Goal: Task Accomplishment & Management: Complete application form

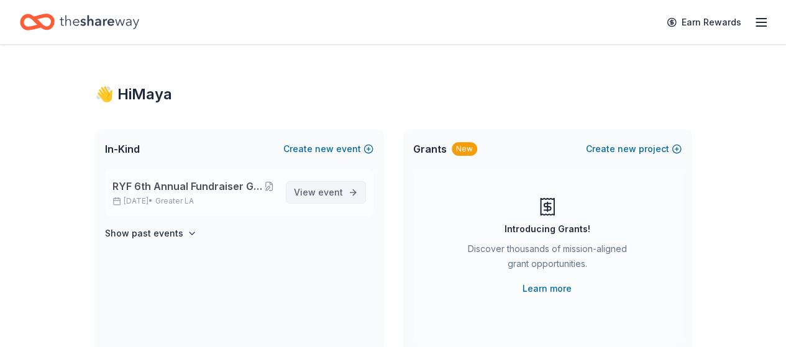
click at [327, 197] on span "event" at bounding box center [330, 192] width 25 height 11
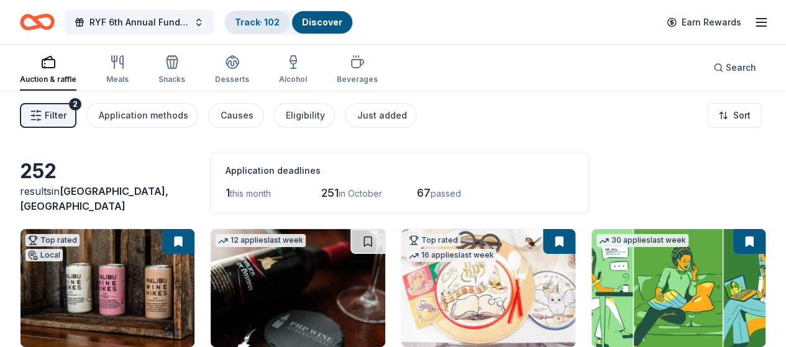
click at [273, 24] on link "Track · 102" at bounding box center [257, 22] width 45 height 11
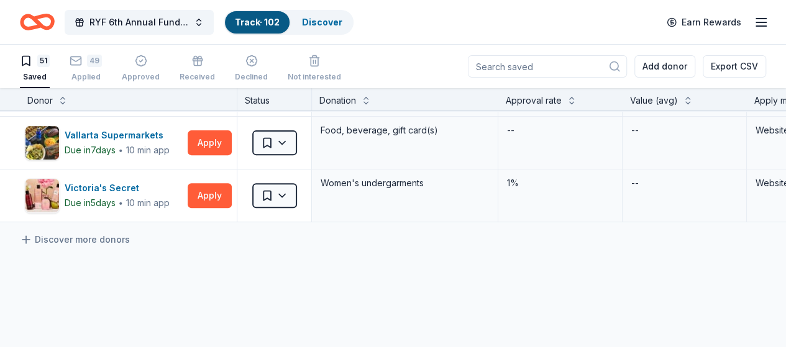
scroll to position [2486, 0]
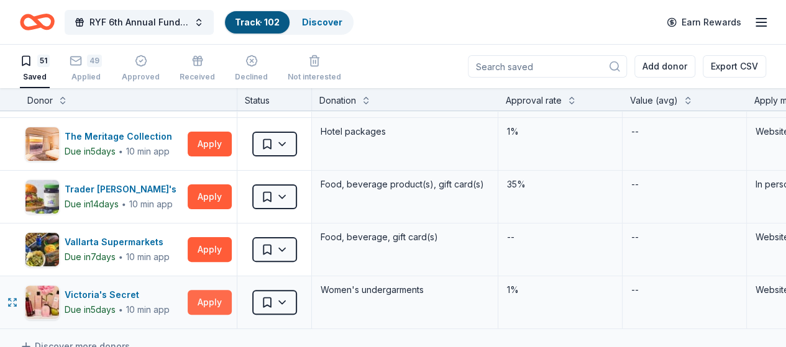
click at [215, 292] on button "Apply" at bounding box center [210, 302] width 44 height 25
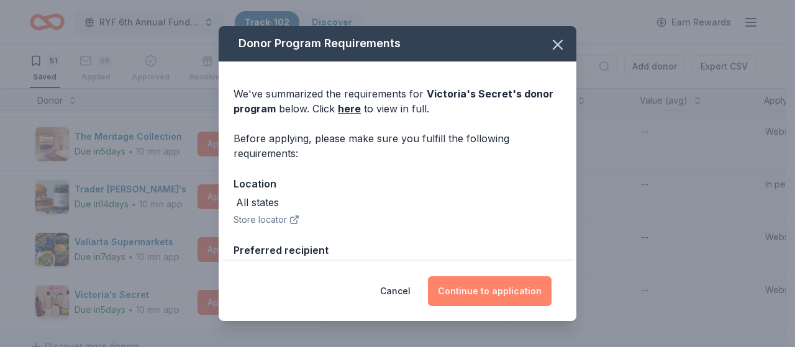
click at [491, 288] on button "Continue to application" at bounding box center [490, 292] width 124 height 30
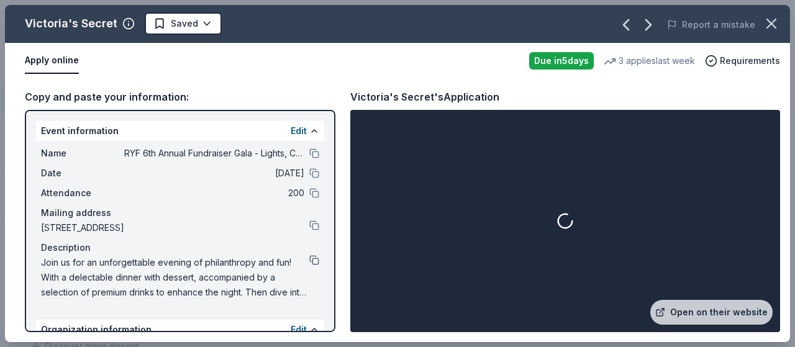
click at [309, 260] on button at bounding box center [314, 260] width 10 height 10
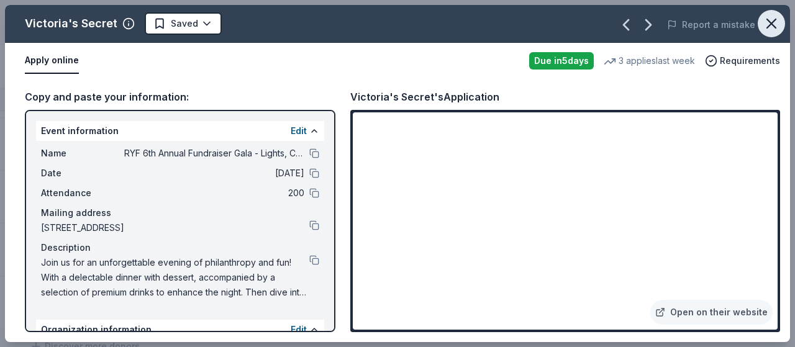
click at [776, 21] on icon "button" at bounding box center [771, 23] width 17 height 17
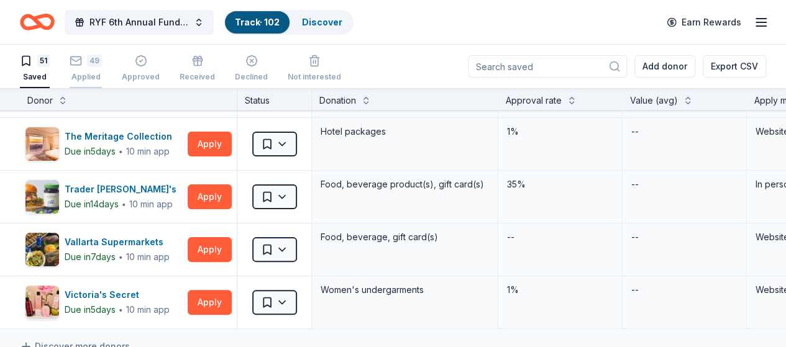
click at [93, 63] on div "49" at bounding box center [86, 61] width 32 height 12
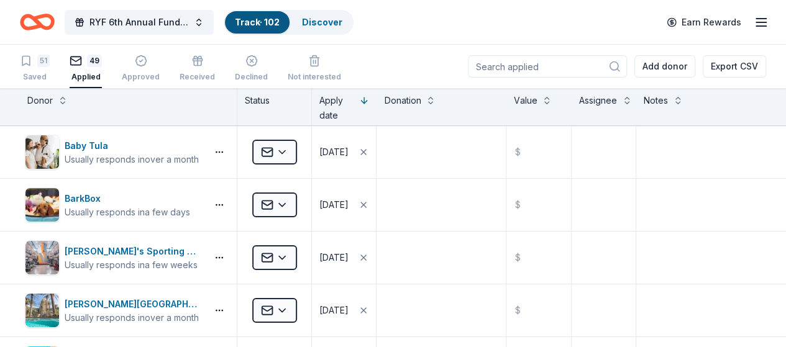
click at [408, 17] on div "RYF 6th Annual Fundraiser Gala - Lights, Camera, Auction! Track · 102 Discover …" at bounding box center [393, 21] width 746 height 29
click at [334, 16] on div "Discover" at bounding box center [322, 22] width 60 height 22
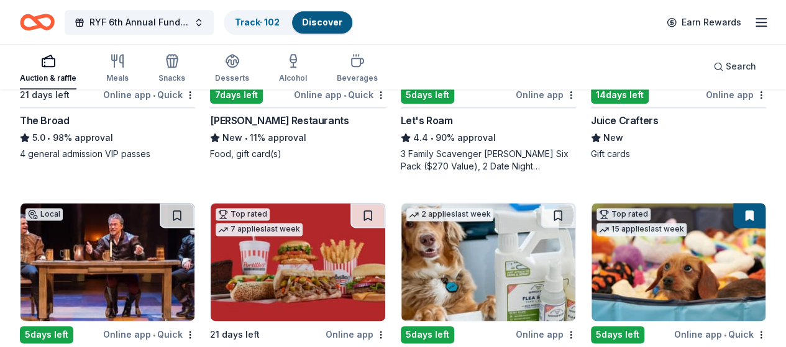
scroll to position [808, 0]
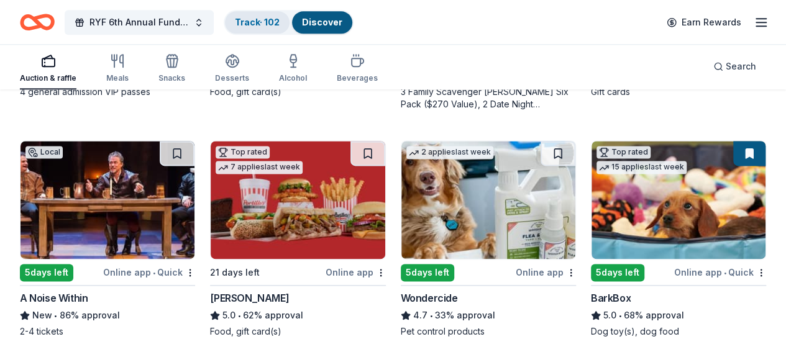
click at [257, 24] on link "Track · 102" at bounding box center [257, 22] width 45 height 11
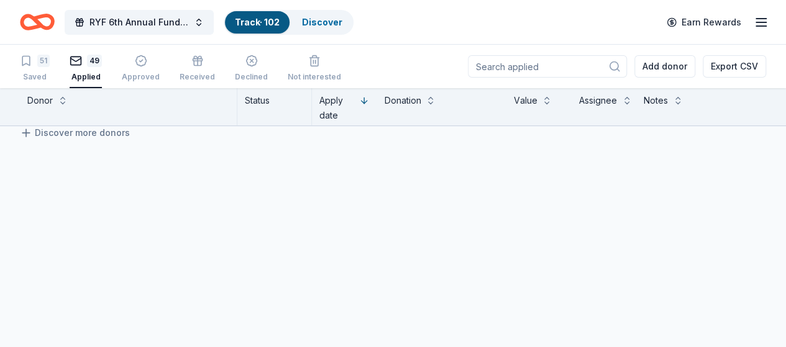
scroll to position [2475, 0]
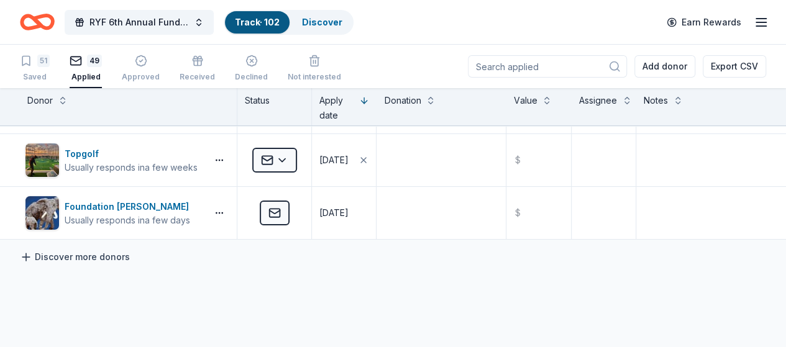
click at [96, 250] on link "Discover more donors" at bounding box center [75, 257] width 110 height 15
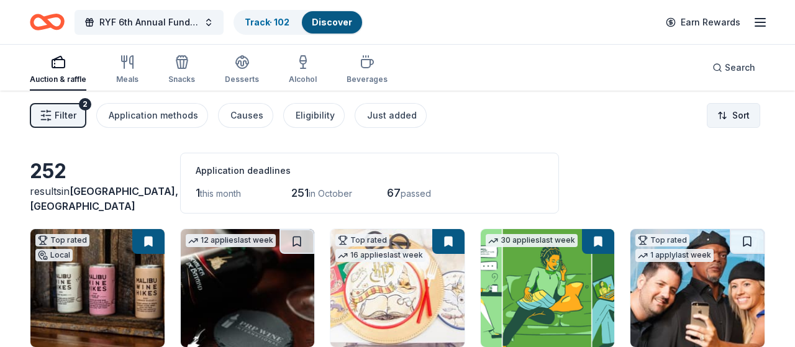
click at [726, 121] on html "RYF 6th Annual Fundraiser Gala - Lights, Camera, Auction! Track · 102 Discover …" at bounding box center [397, 173] width 795 height 347
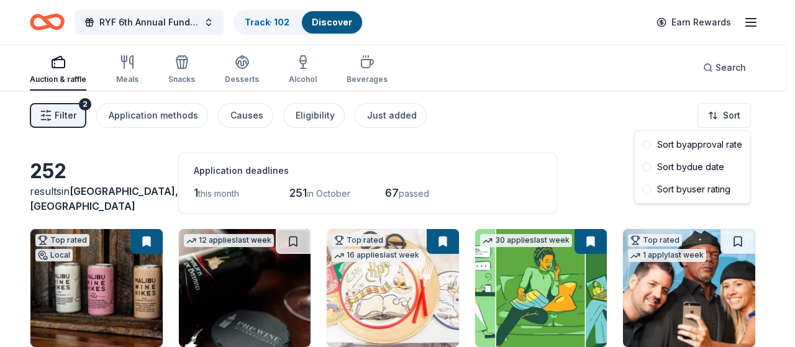
click at [377, 116] on html "RYF 6th Annual Fundraiser Gala - Lights, Camera, Auction! Track · 102 Discover …" at bounding box center [397, 173] width 795 height 347
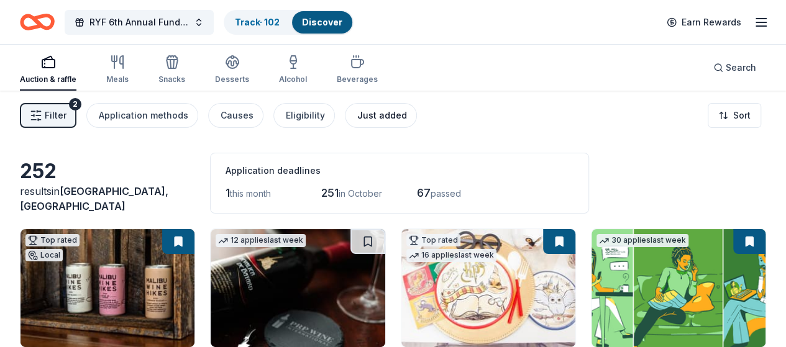
click at [396, 117] on div "Just added" at bounding box center [382, 115] width 50 height 15
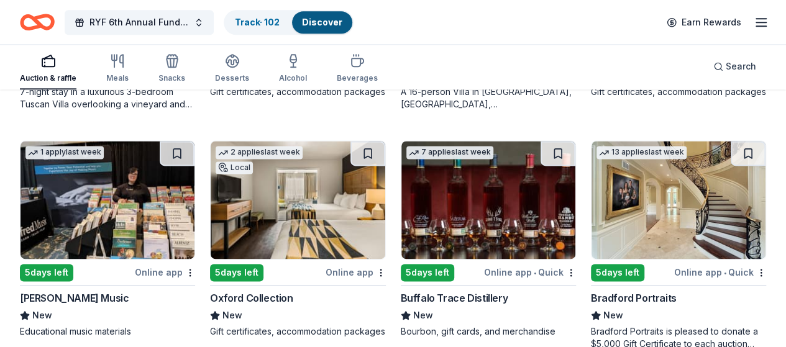
scroll to position [834, 0]
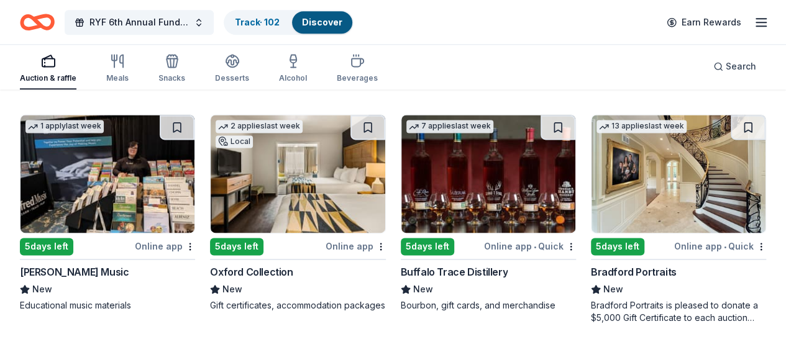
click at [592, 191] on img at bounding box center [679, 174] width 174 height 118
click at [733, 130] on button at bounding box center [749, 127] width 32 height 25
click at [592, 175] on img at bounding box center [679, 174] width 174 height 118
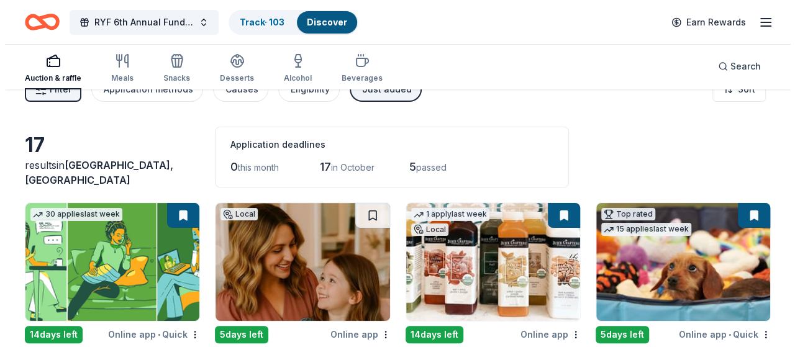
scroll to position [0, 0]
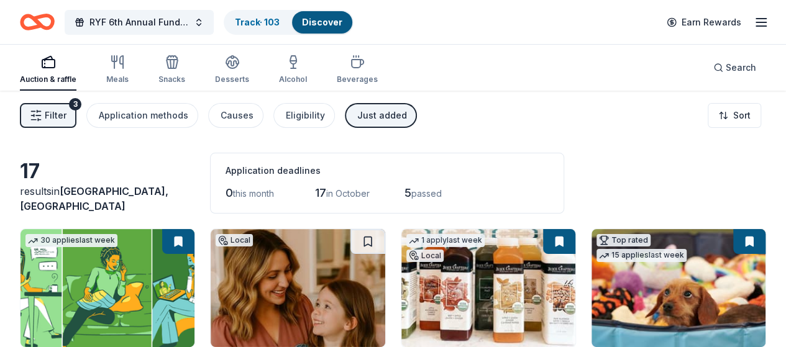
click at [59, 112] on span "Filter" at bounding box center [56, 115] width 22 height 15
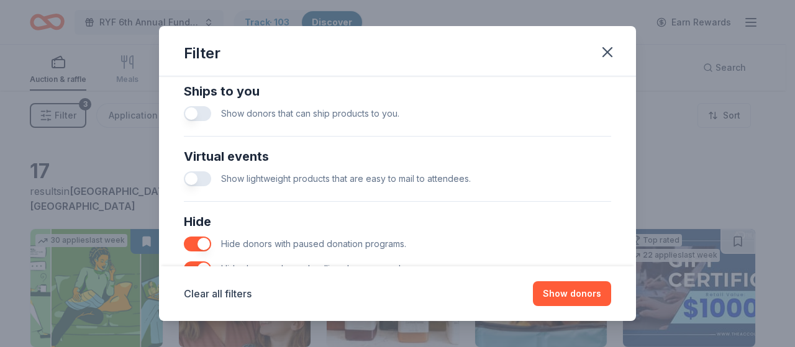
scroll to position [435, 0]
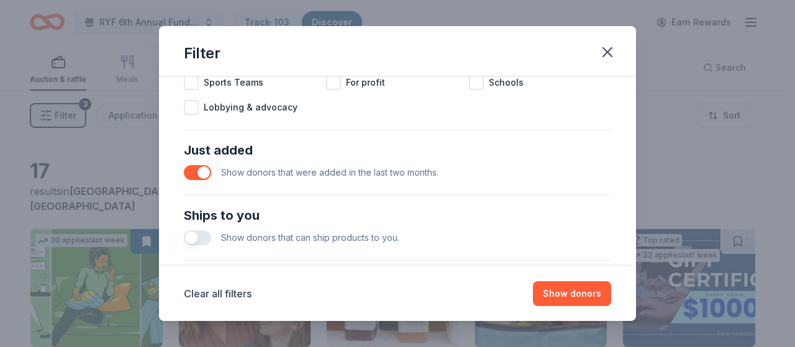
click at [192, 175] on button "button" at bounding box center [197, 172] width 27 height 15
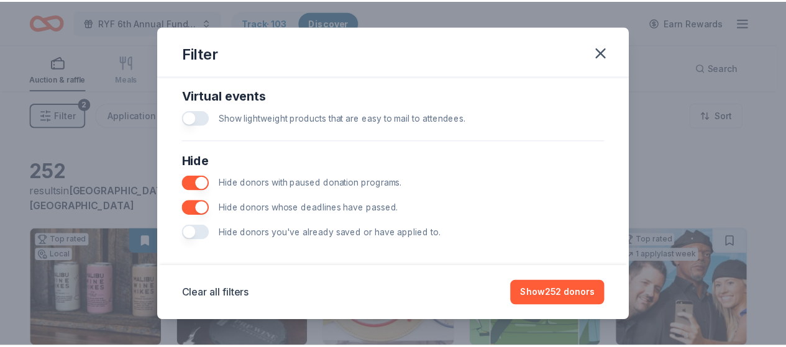
scroll to position [621, 0]
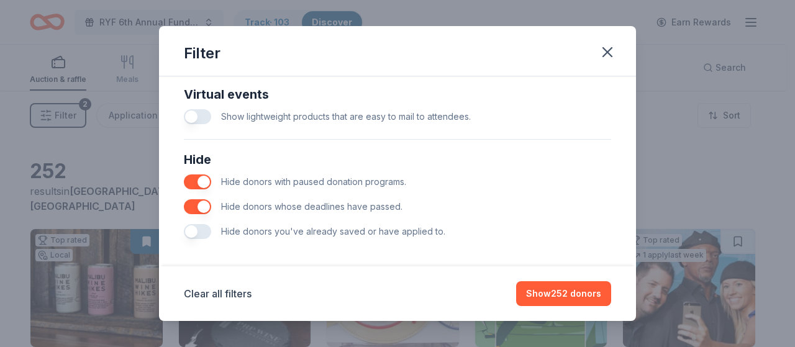
click at [196, 231] on button "button" at bounding box center [197, 231] width 27 height 15
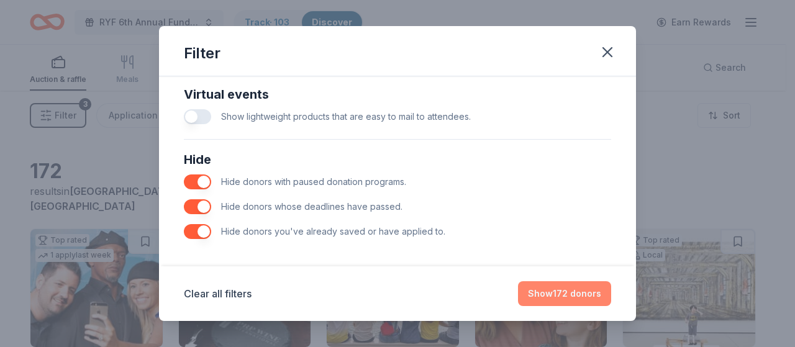
click at [572, 300] on button "Show 172 donors" at bounding box center [564, 294] width 93 height 25
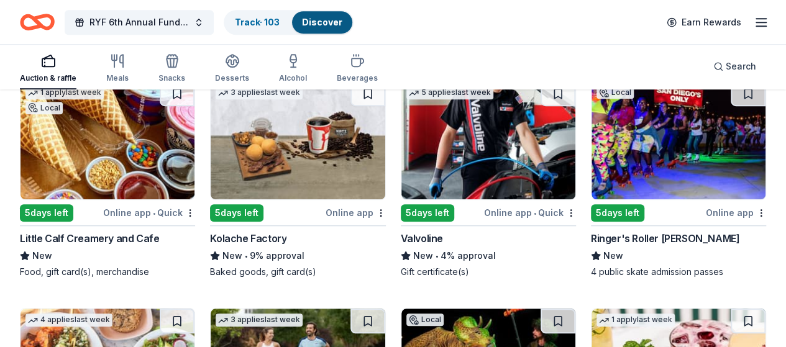
scroll to position [2756, 0]
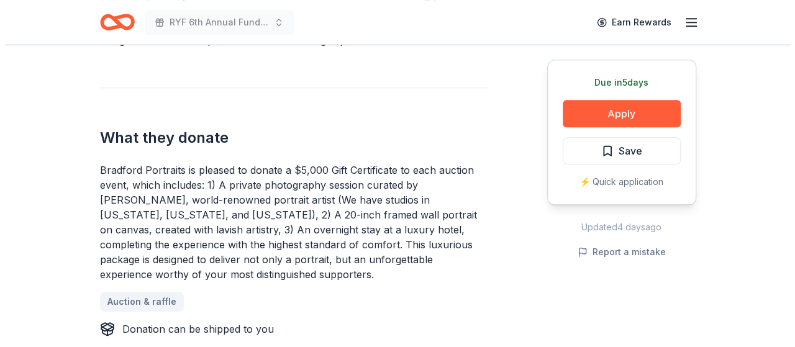
scroll to position [497, 0]
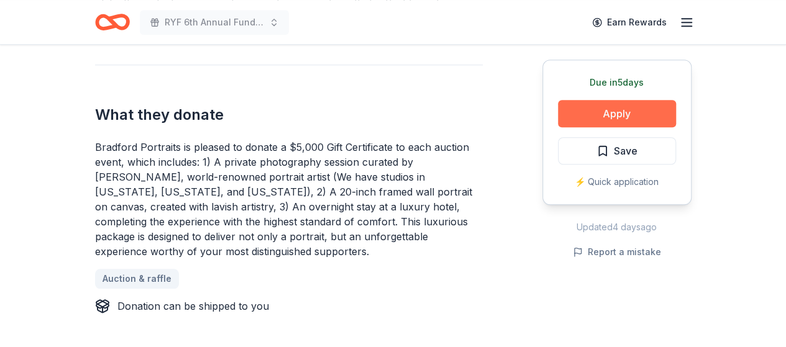
click at [623, 109] on button "Apply" at bounding box center [617, 113] width 118 height 27
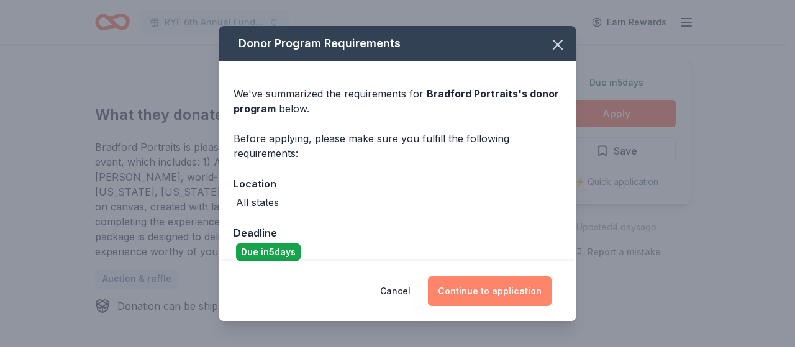
click at [488, 291] on button "Continue to application" at bounding box center [490, 292] width 124 height 30
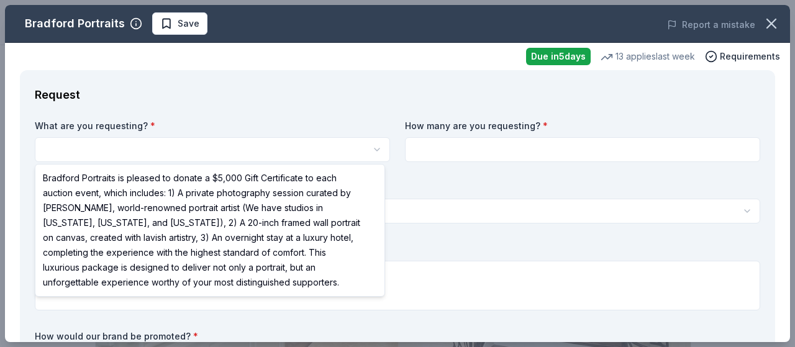
scroll to position [0, 0]
select select "Bradford Portraits is pleased to donate a $5,000 Gift Certificate to each aucti…"
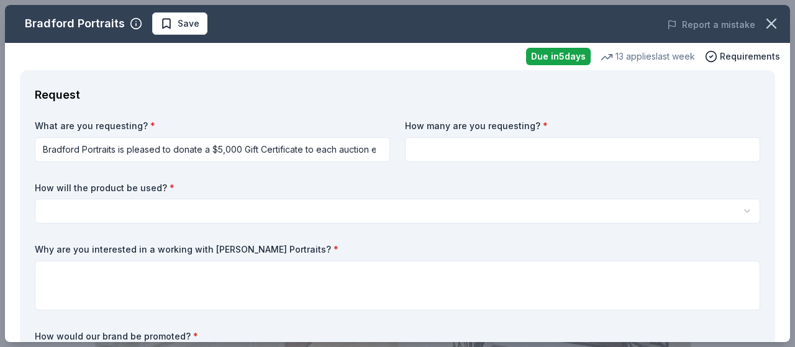
click at [469, 150] on input at bounding box center [582, 149] width 355 height 25
type input "1"
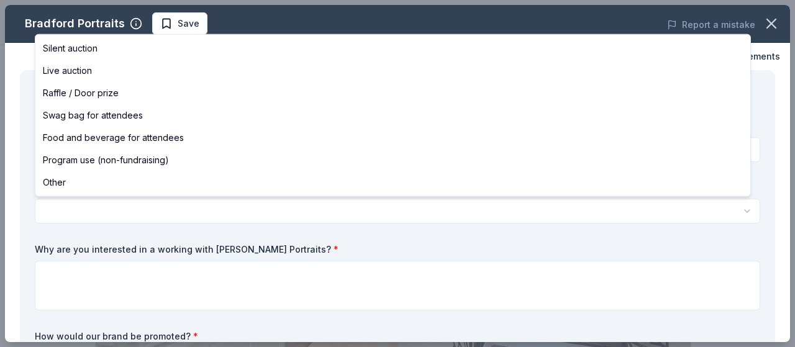
click at [262, 209] on html "RYF 6th Annual Fundraiser Gala - Lights, Camera, Auction! Save Apply Due in 5 d…" at bounding box center [397, 173] width 795 height 347
select select "silentAuction"
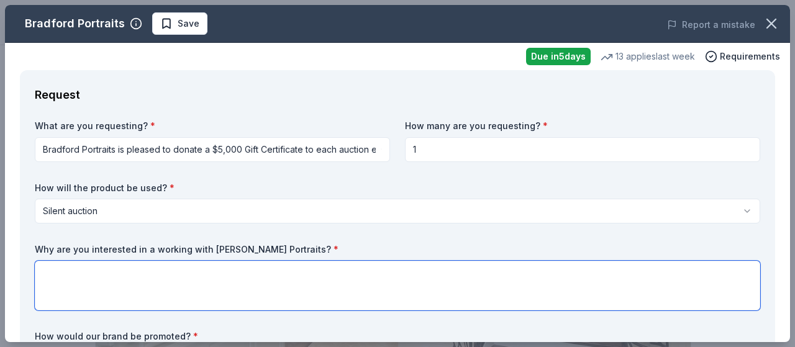
click at [277, 268] on textarea at bounding box center [398, 286] width 726 height 50
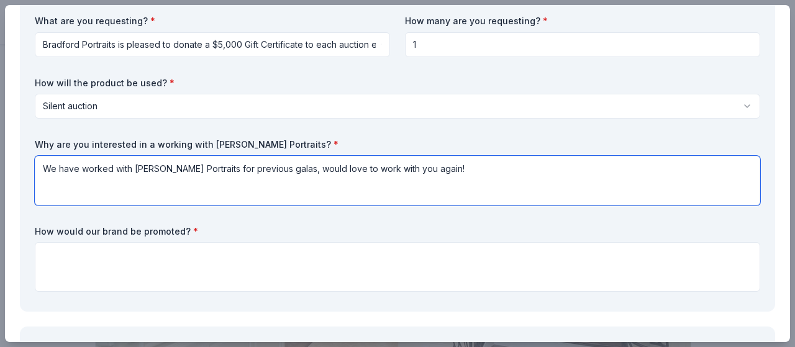
scroll to position [124, 0]
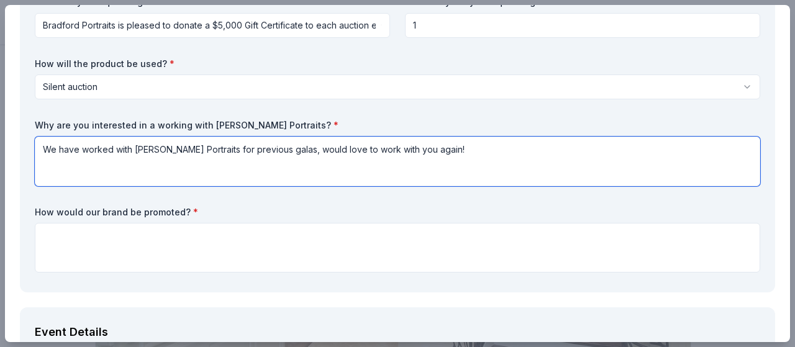
type textarea "We have worked with Bradford Portraits for previous galas, would love to work w…"
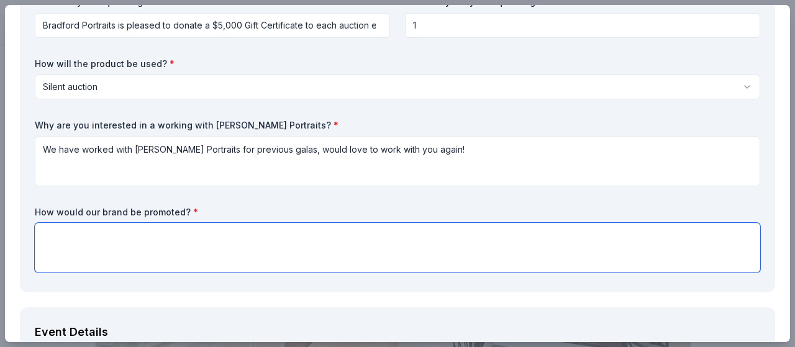
click at [162, 233] on textarea at bounding box center [398, 248] width 726 height 50
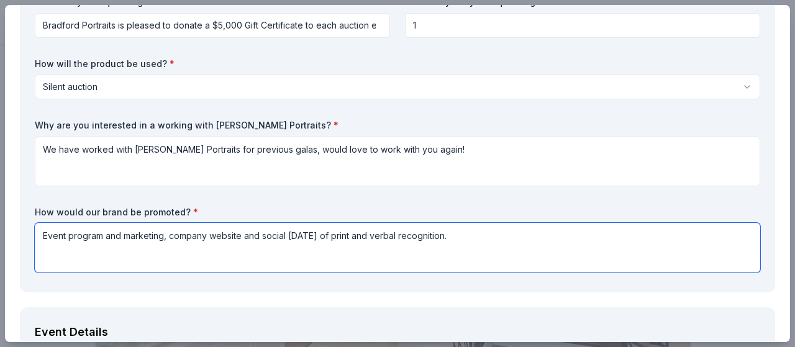
click at [40, 238] on textarea "Event program and marketing, company website and social media. Day of print and…" at bounding box center [398, 248] width 726 height 50
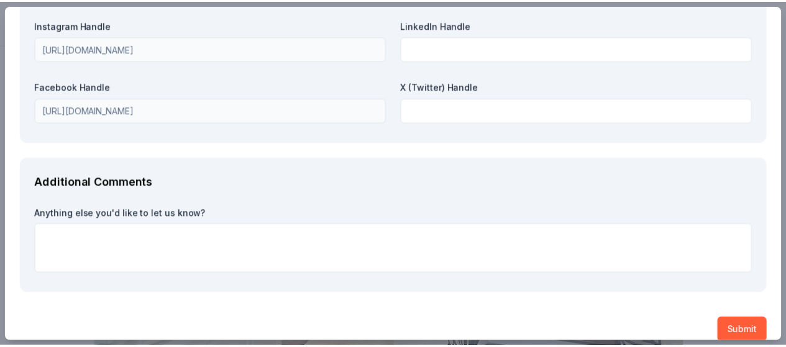
scroll to position [1718, 0]
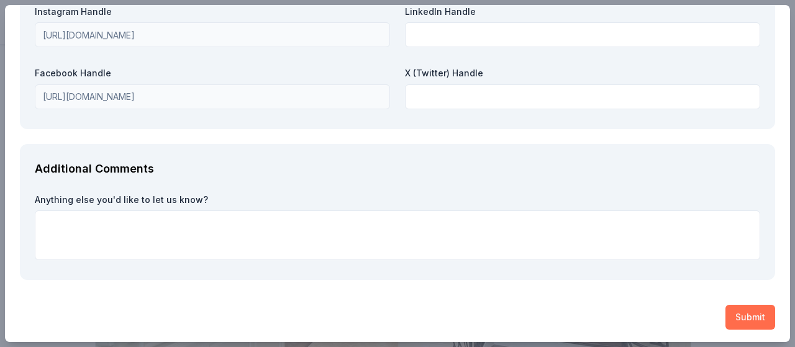
type textarea "Email blast to database of over $5k members. Event program and marketing, compa…"
click at [735, 313] on button "Submit" at bounding box center [751, 317] width 50 height 25
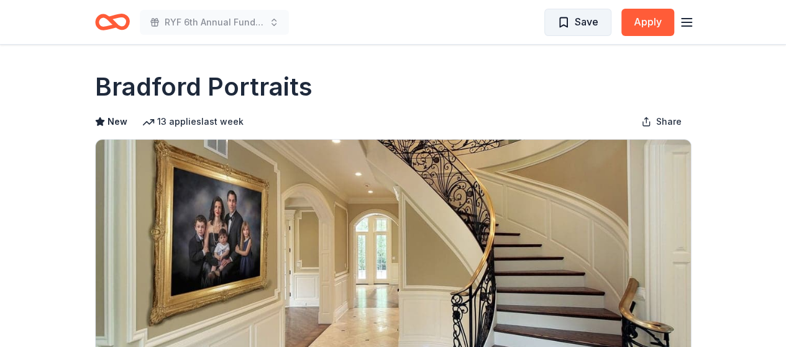
click at [584, 25] on span "Save" at bounding box center [587, 22] width 24 height 16
click at [687, 22] on line "button" at bounding box center [687, 22] width 10 height 0
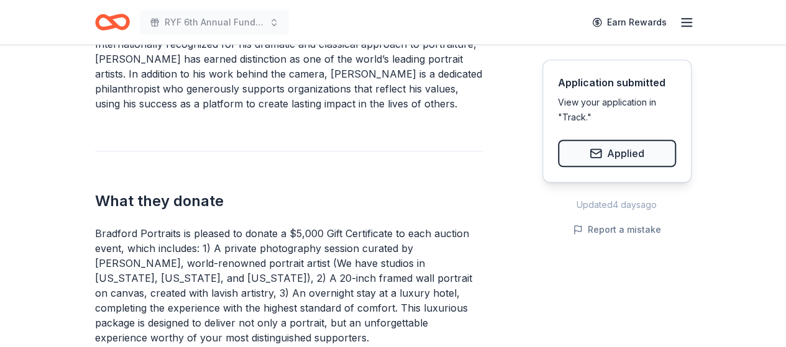
scroll to position [497, 0]
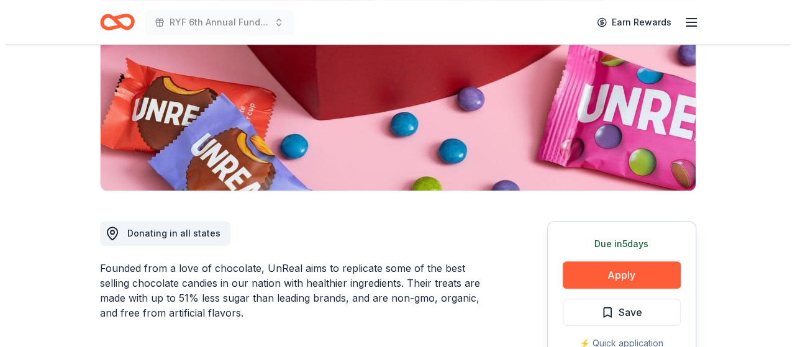
scroll to position [311, 0]
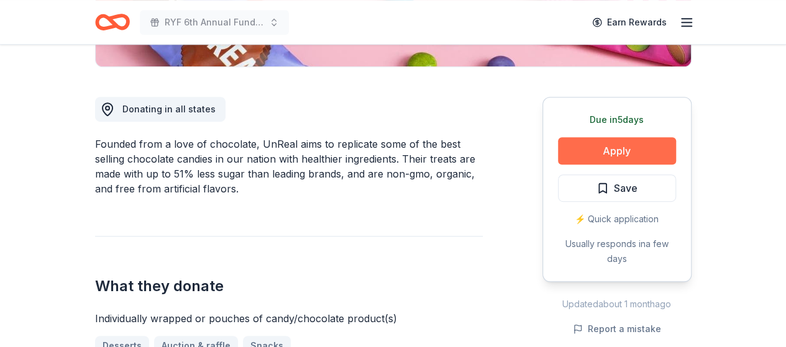
click at [624, 145] on button "Apply" at bounding box center [617, 150] width 118 height 27
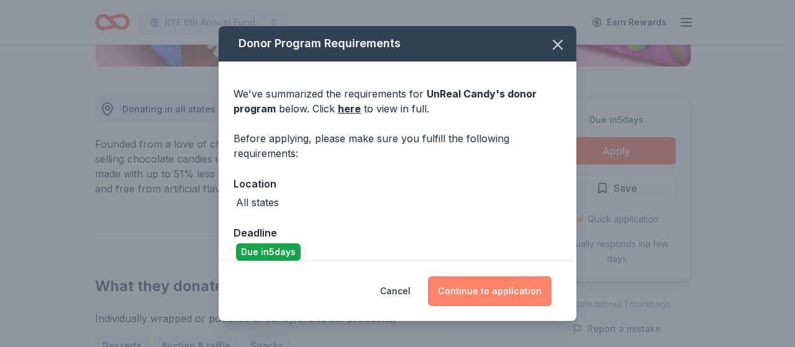
click at [479, 293] on button "Continue to application" at bounding box center [490, 292] width 124 height 30
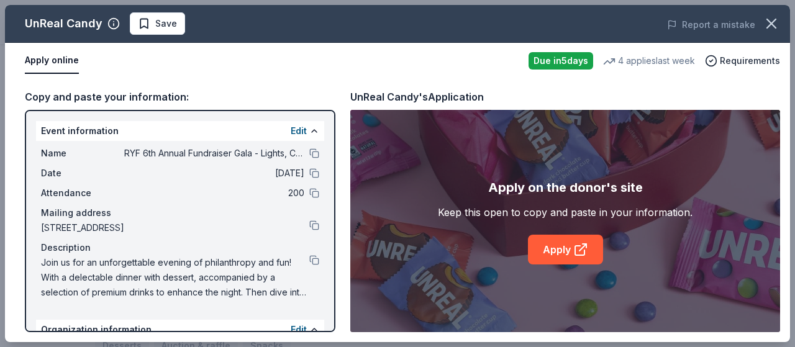
scroll to position [148, 0]
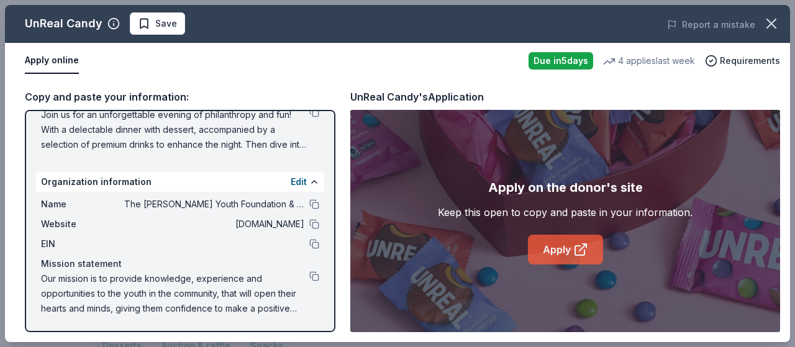
click at [552, 250] on link "Apply" at bounding box center [565, 250] width 75 height 30
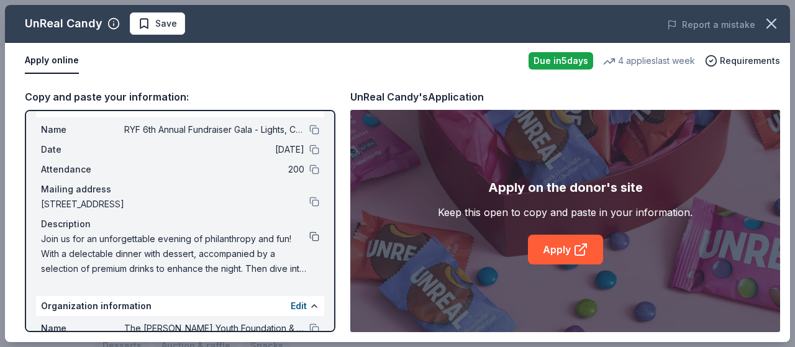
click at [309, 238] on button at bounding box center [314, 237] width 10 height 10
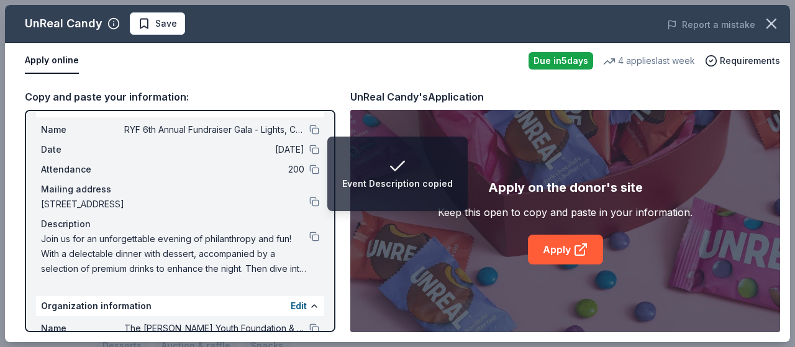
scroll to position [148, 0]
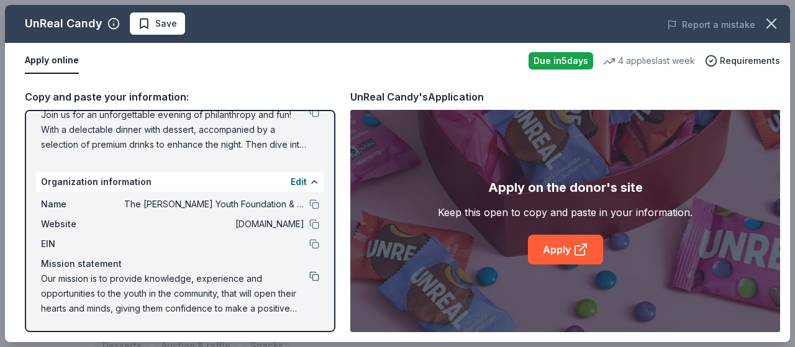
click at [309, 279] on button at bounding box center [314, 277] width 10 height 10
